Goal: Transaction & Acquisition: Purchase product/service

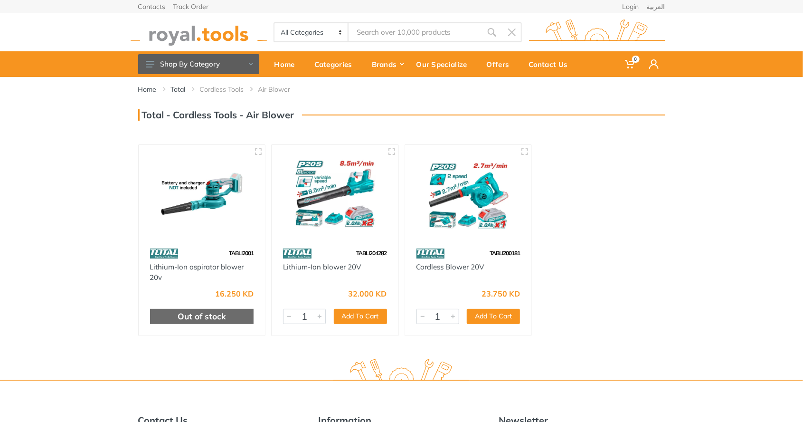
click at [339, 201] on img at bounding box center [335, 194] width 110 height 82
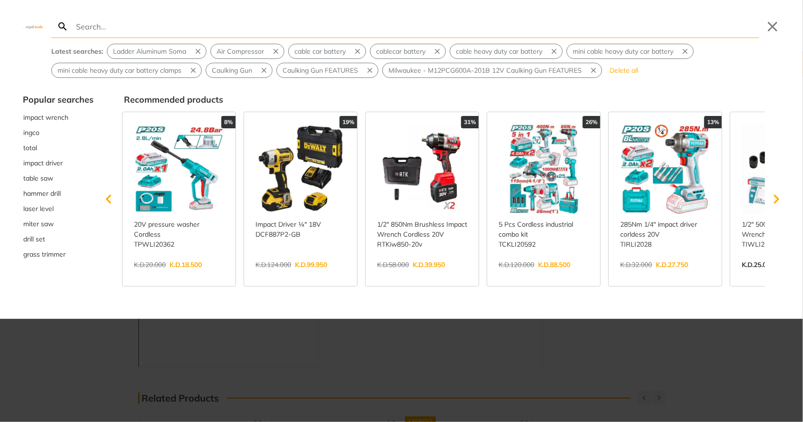
click at [384, 29] on input "Search" at bounding box center [417, 26] width 686 height 22
type input "Blower"
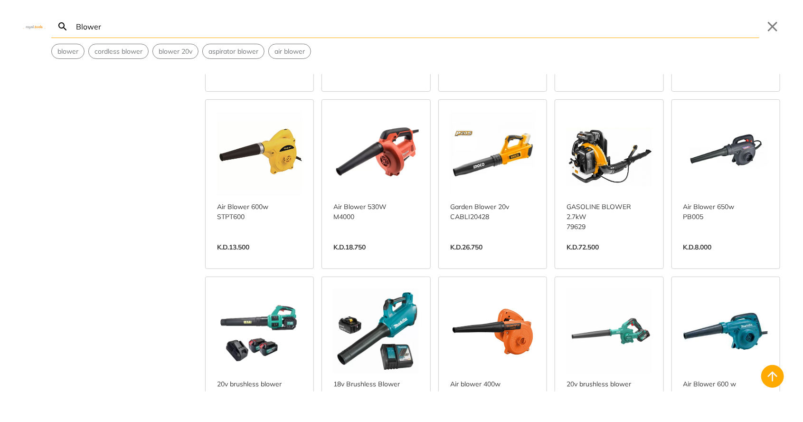
scroll to position [702, 0]
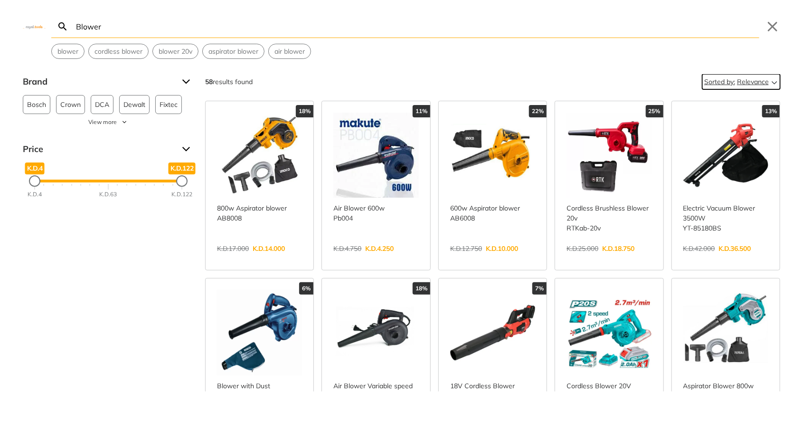
click at [769, 76] on button "Sorted by: Relevance" at bounding box center [742, 81] width 78 height 15
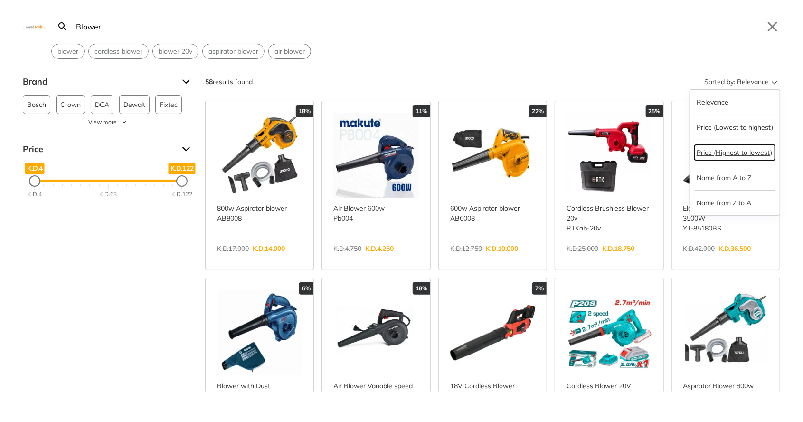
click at [755, 155] on button "Price (Highest to lowest)" at bounding box center [735, 152] width 80 height 15
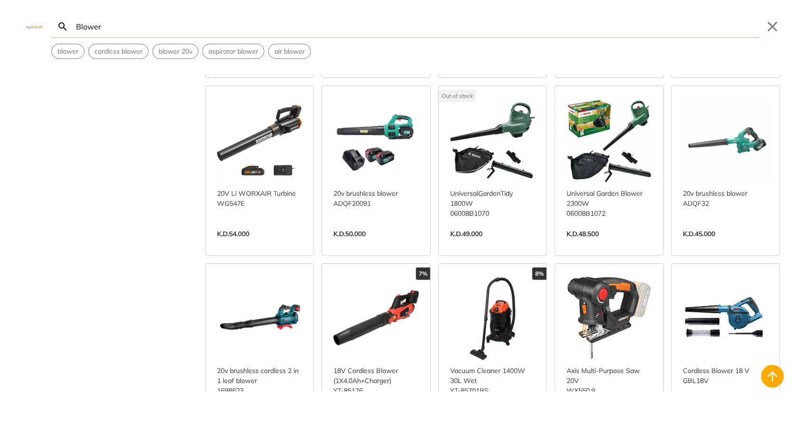
scroll to position [203, 0]
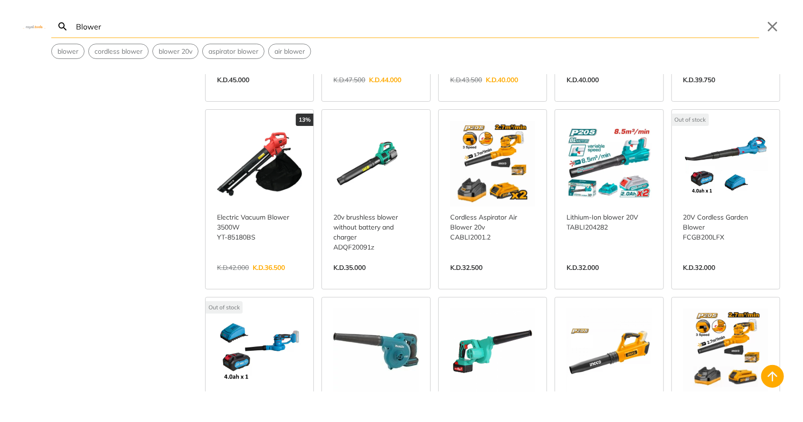
scroll to position [535, 0]
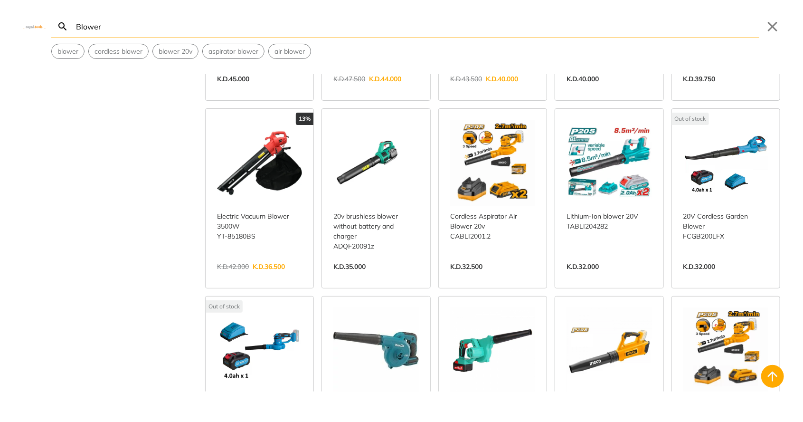
click at [731, 277] on link "View more →" at bounding box center [726, 277] width 85 height 0
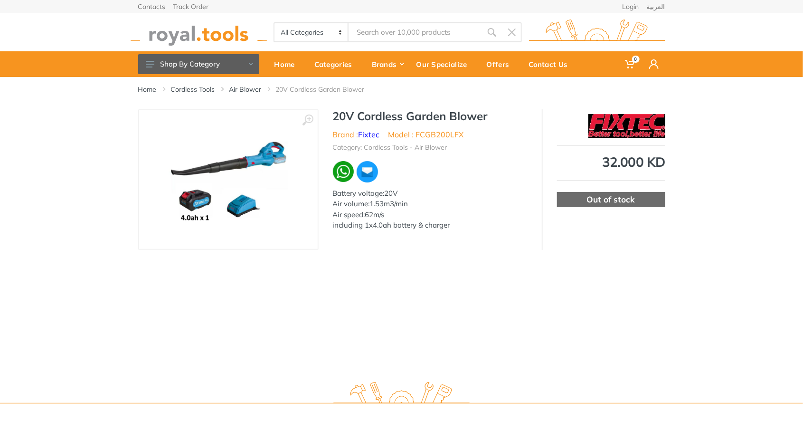
type input "Blower"
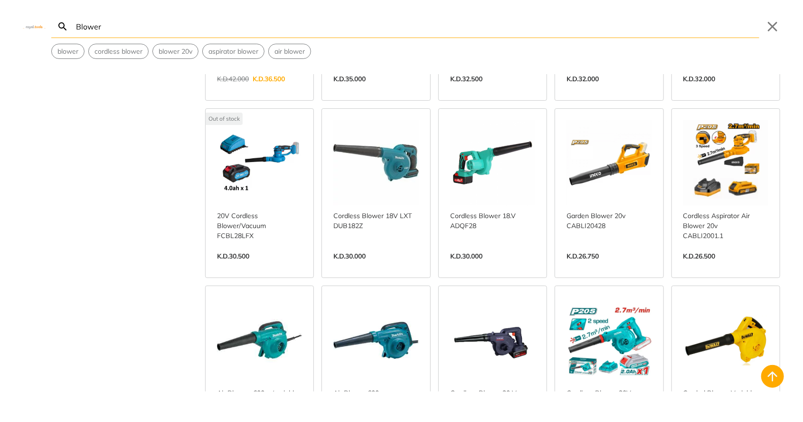
scroll to position [723, 0]
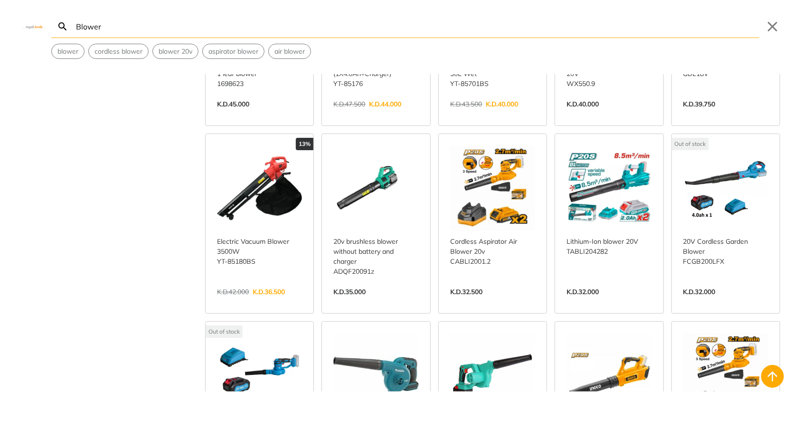
scroll to position [509, 0]
click at [618, 302] on link "View more →" at bounding box center [609, 302] width 85 height 0
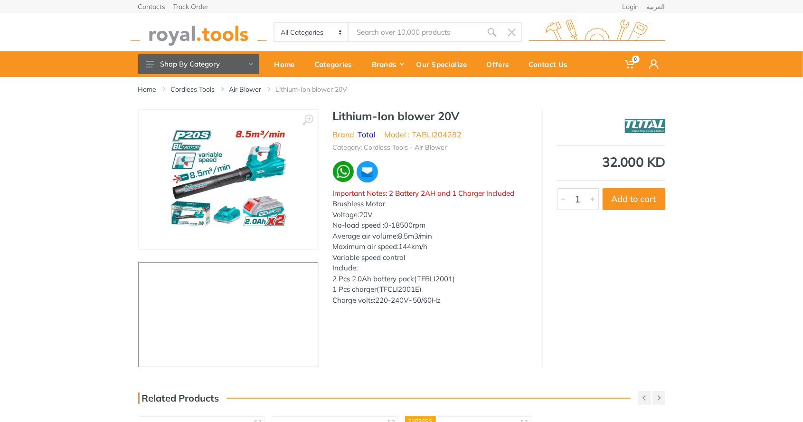
type input "Blower"
click at [646, 201] on button "Add to cart" at bounding box center [634, 199] width 63 height 22
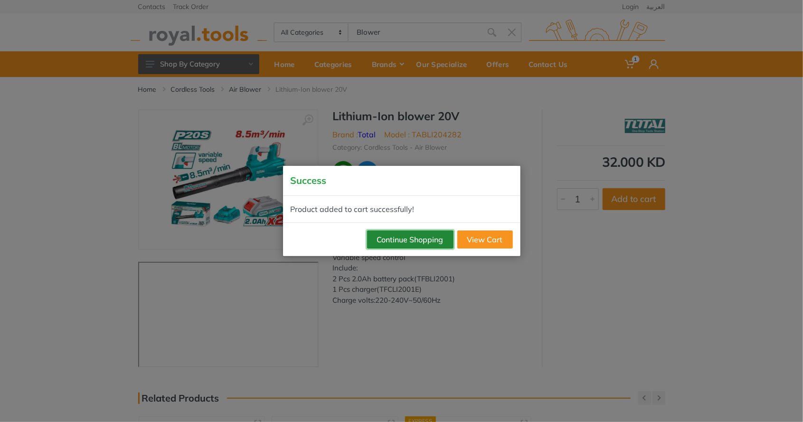
click at [421, 244] on button "Continue Shopping" at bounding box center [410, 239] width 86 height 18
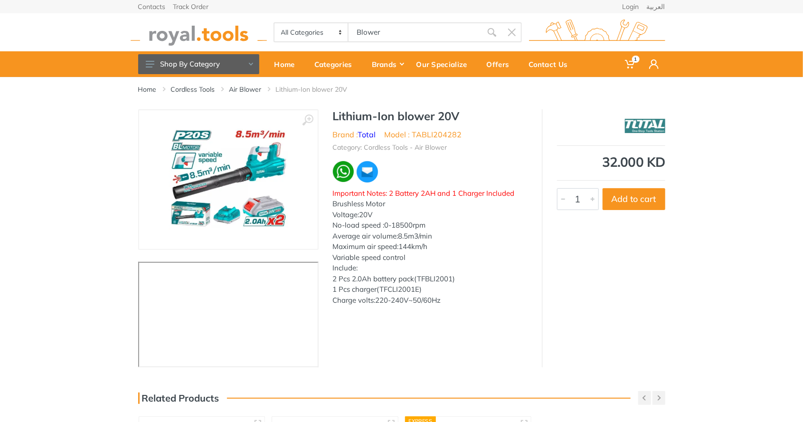
click at [203, 38] on img at bounding box center [199, 32] width 136 height 26
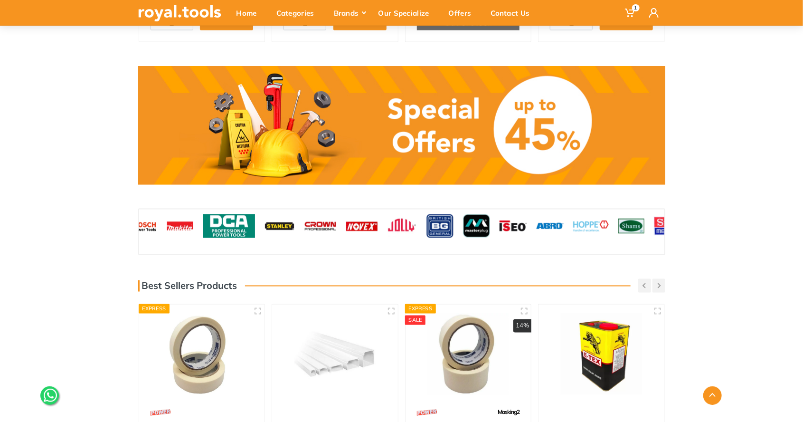
scroll to position [734, 0]
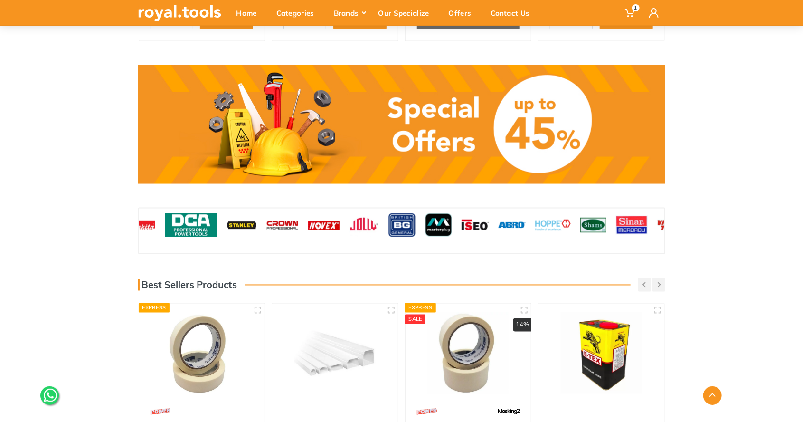
click at [156, 226] on img at bounding box center [143, 225] width 28 height 24
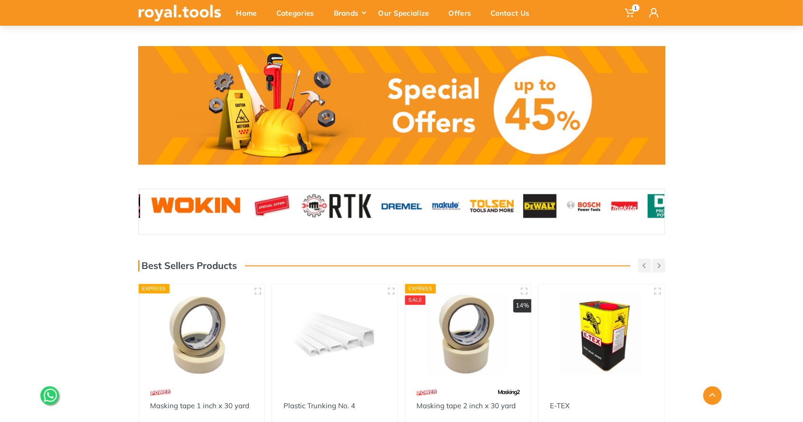
scroll to position [772, 0]
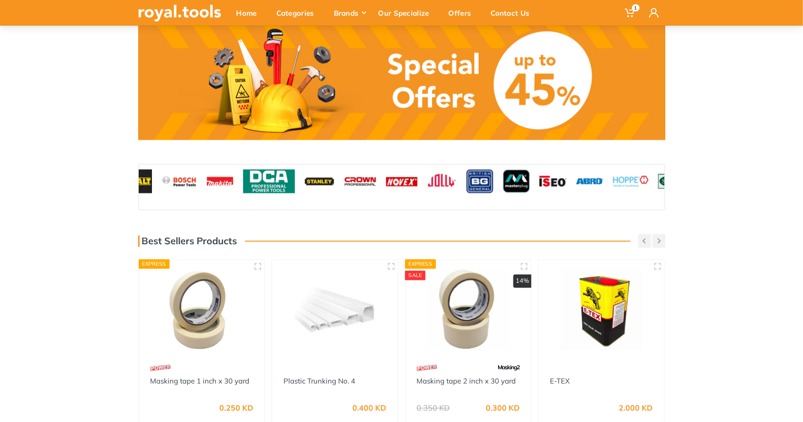
click at [189, 180] on img at bounding box center [180, 182] width 36 height 24
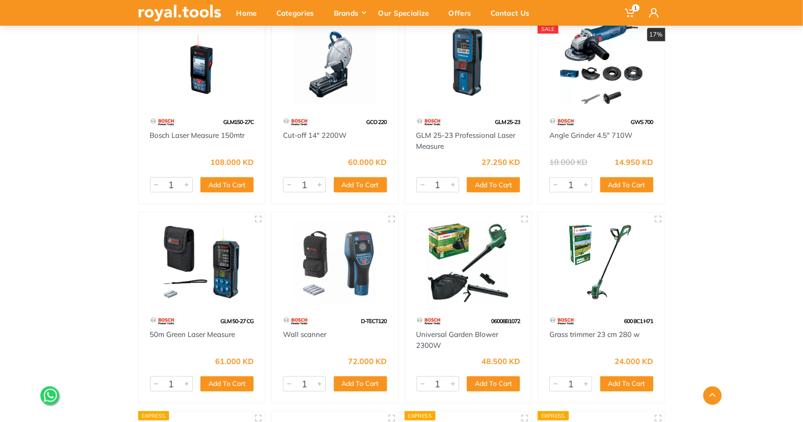
scroll to position [331, 0]
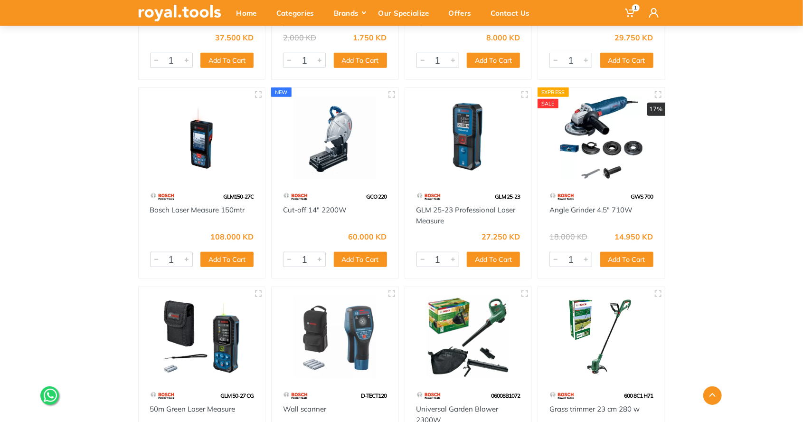
click at [717, 334] on div "Home Bosch All Bosch Previous" at bounding box center [401, 422] width 803 height 1353
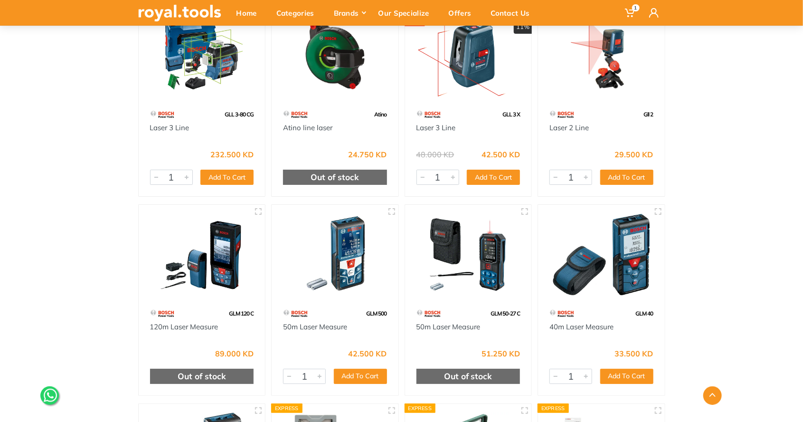
scroll to position [3474, 0]
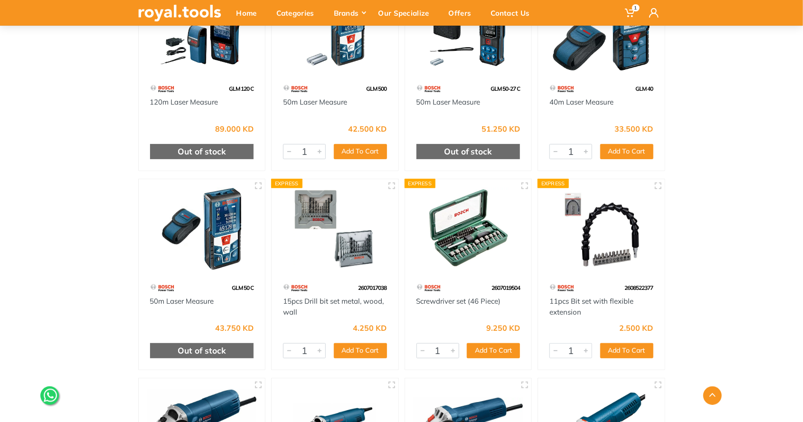
scroll to position [3824, 0]
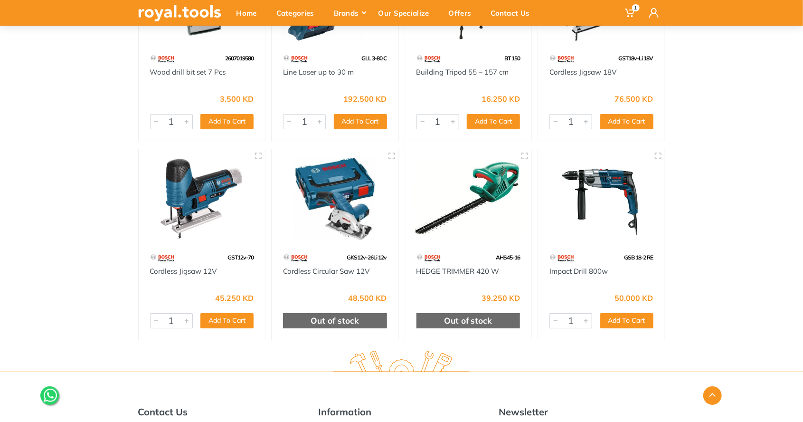
scroll to position [11024, 0]
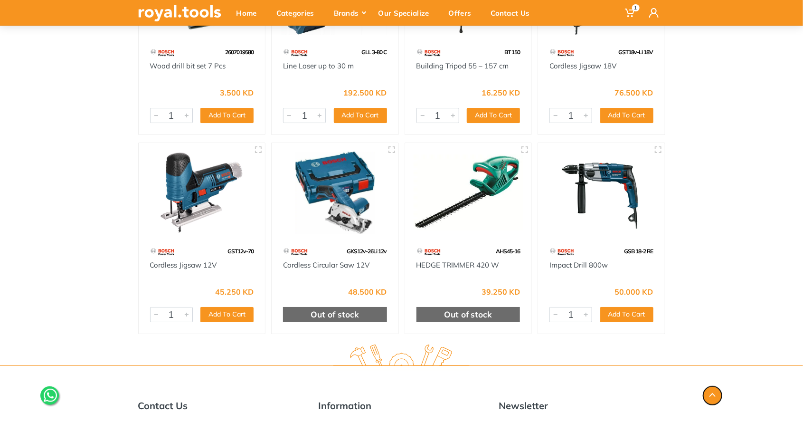
click at [714, 397] on use "button" at bounding box center [713, 395] width 6 height 4
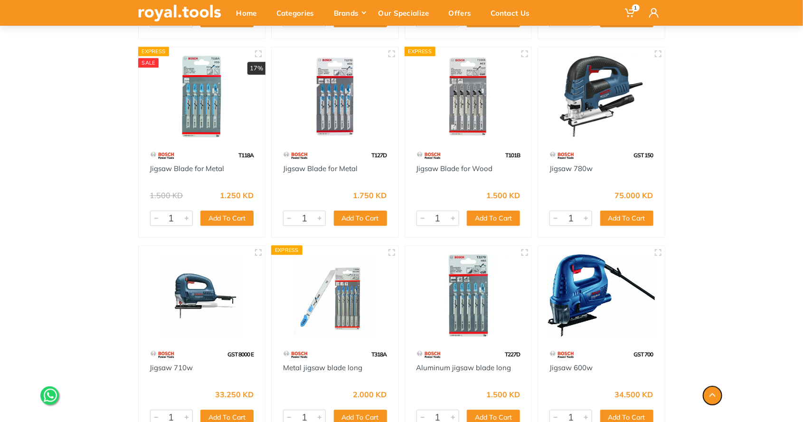
scroll to position [0, 0]
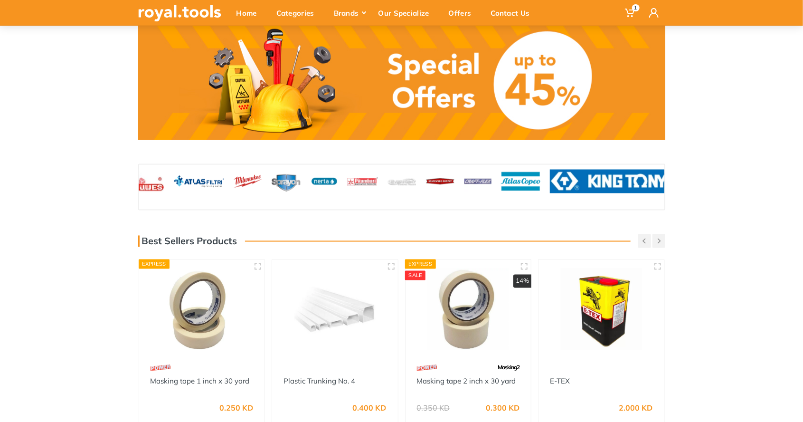
click at [287, 186] on img at bounding box center [287, 182] width 30 height 24
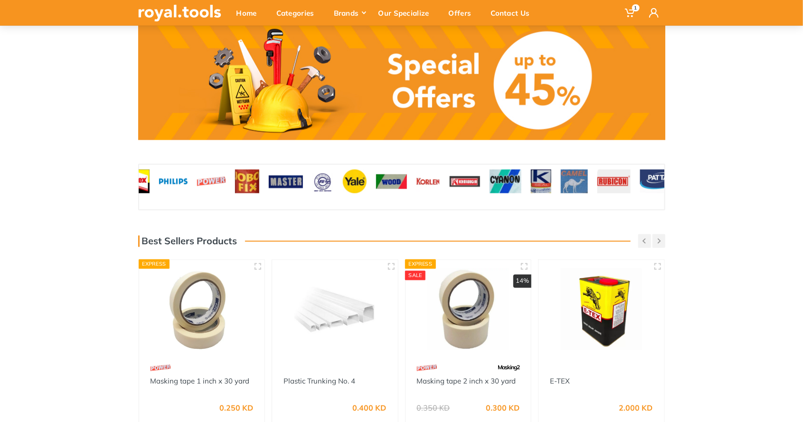
click at [174, 181] on img at bounding box center [173, 182] width 29 height 24
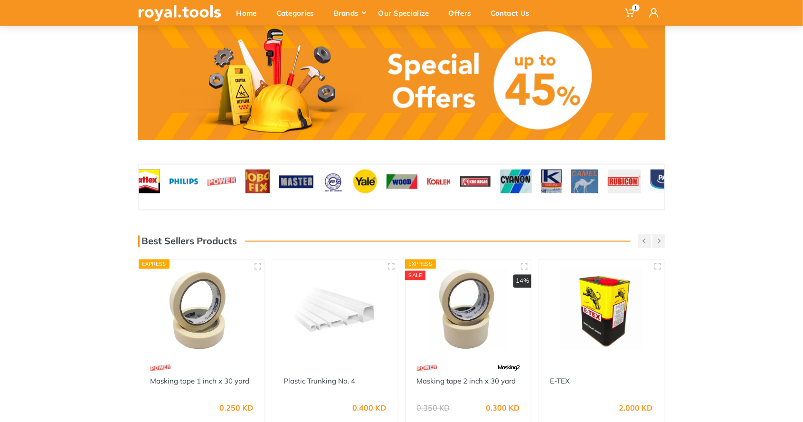
click at [184, 191] on img at bounding box center [184, 182] width 29 height 24
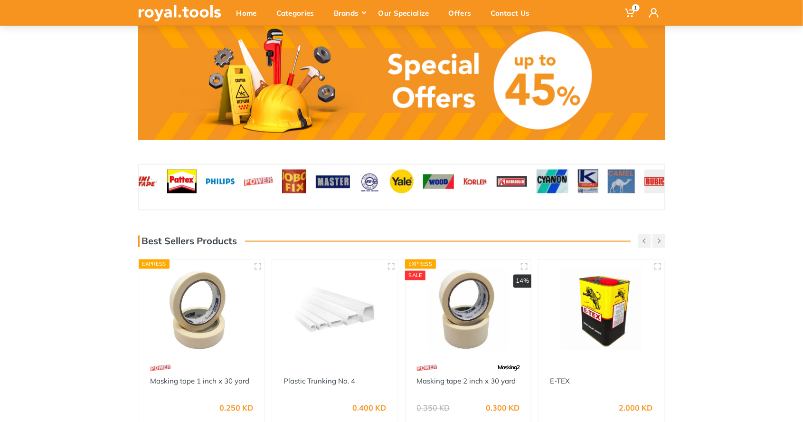
click at [404, 181] on img at bounding box center [402, 182] width 24 height 24
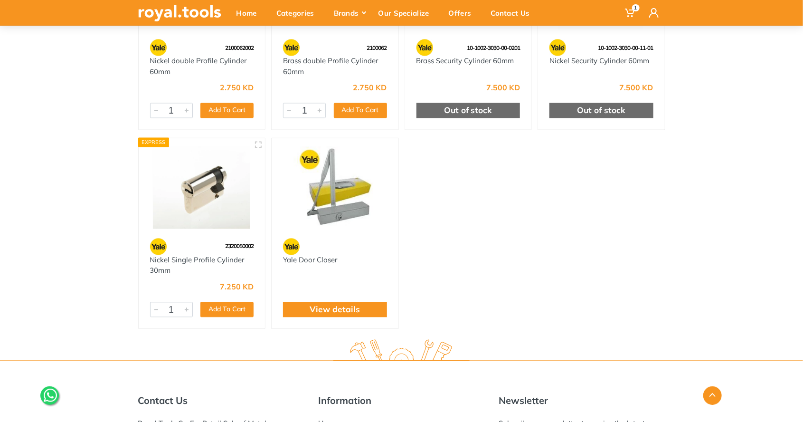
scroll to position [886, 0]
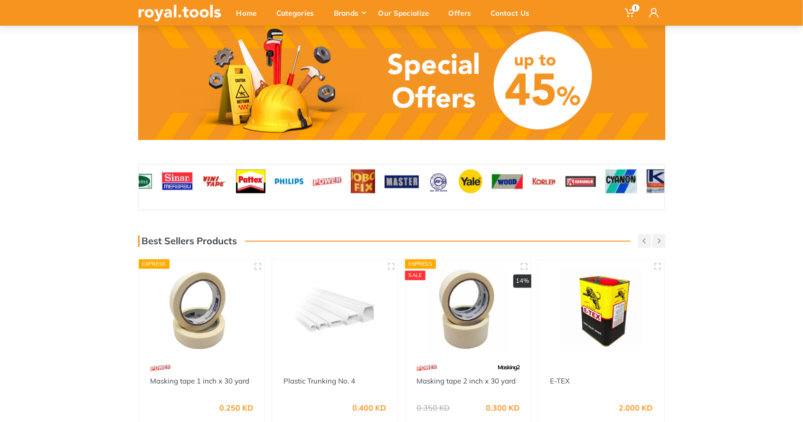
click at [580, 182] on img at bounding box center [581, 182] width 30 height 24
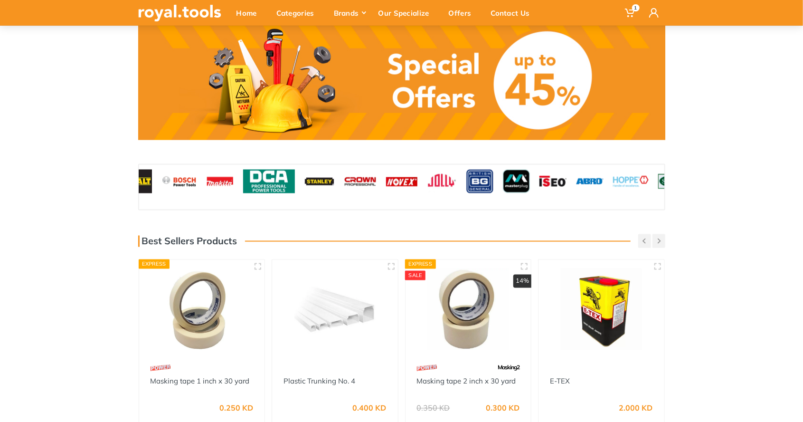
scroll to position [778, 0]
click at [443, 182] on img at bounding box center [442, 182] width 30 height 24
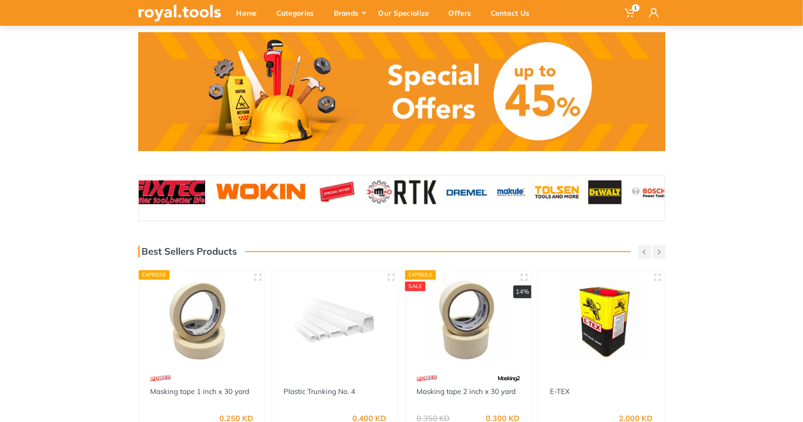
click at [610, 181] on img at bounding box center [605, 193] width 33 height 24
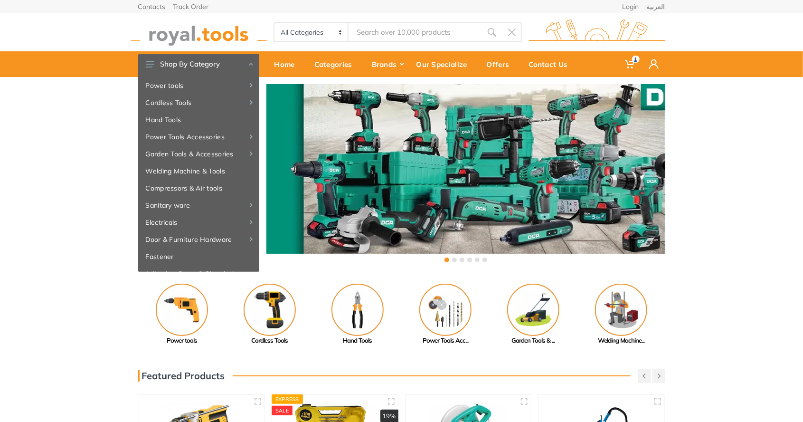
click at [626, 60] on use at bounding box center [630, 64] width 10 height 9
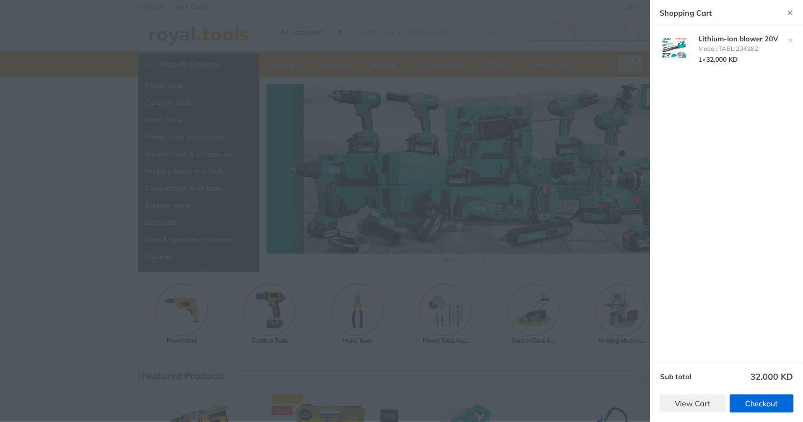
click at [775, 407] on link "Checkout" at bounding box center [762, 403] width 64 height 18
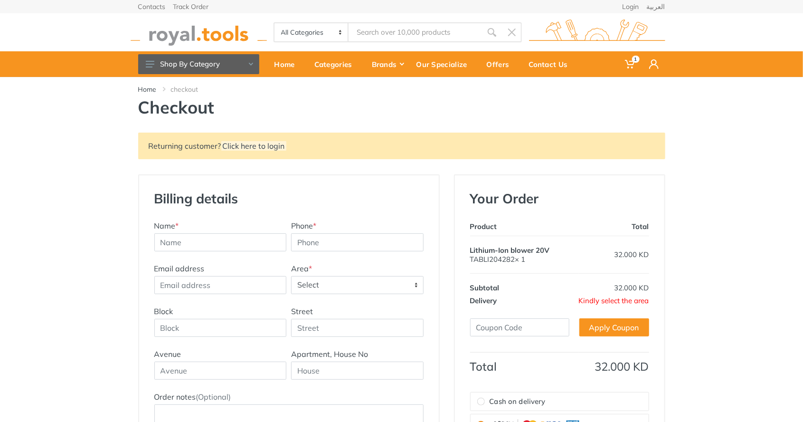
click at [417, 285] on span "Select" at bounding box center [358, 285] width 132 height 17
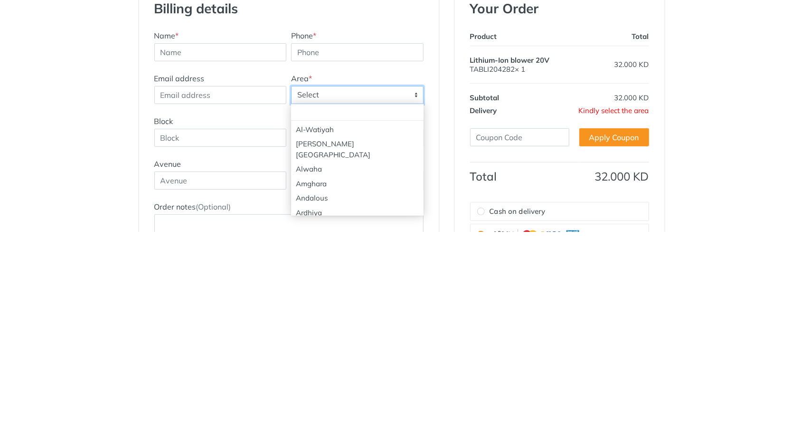
scroll to position [270, 0]
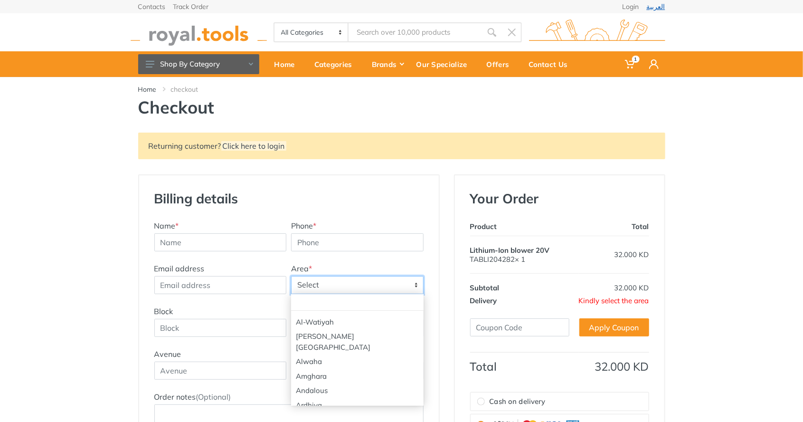
click at [658, 10] on link "العربية" at bounding box center [656, 6] width 19 height 7
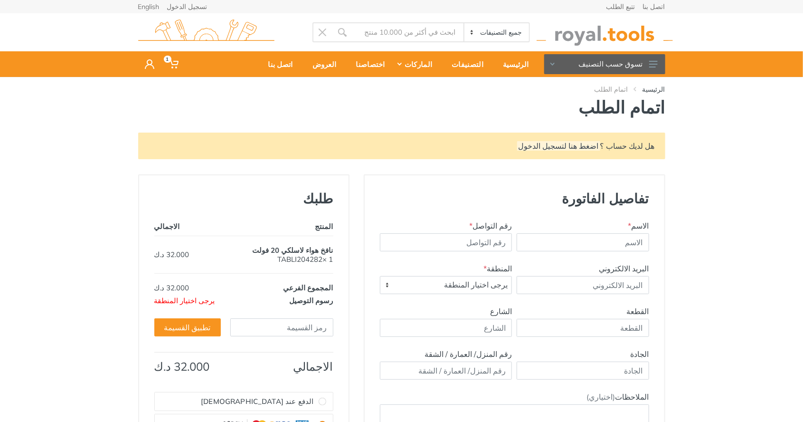
click at [415, 284] on span "يرجى اختيار المنطقة" at bounding box center [447, 285] width 132 height 17
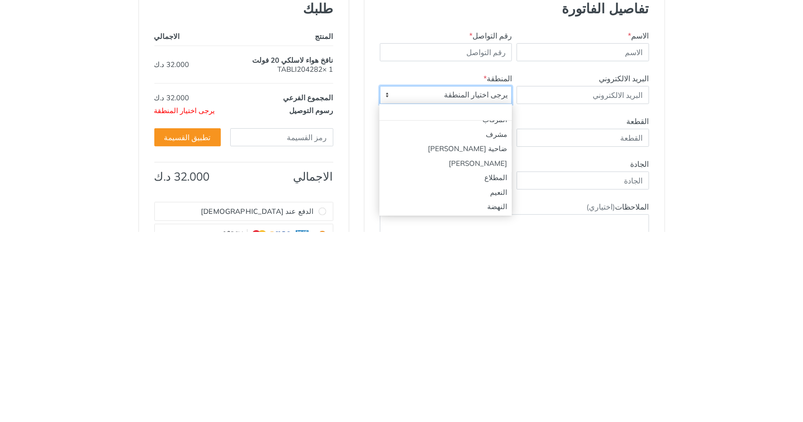
scroll to position [1000, 0]
select select "108"
